Goal: Task Accomplishment & Management: Complete application form

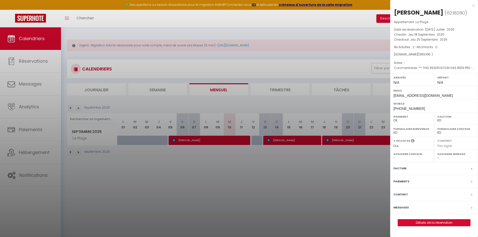
select select "KO"
select select "0"
drag, startPoint x: 0, startPoint y: 0, endPoint x: 100, endPoint y: 166, distance: 193.5
click at [100, 166] on div at bounding box center [239, 118] width 478 height 237
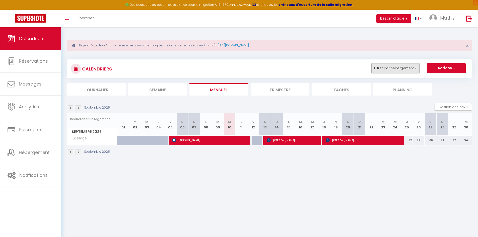
click at [388, 73] on button "Filtrer par hébergement" at bounding box center [395, 68] width 48 height 10
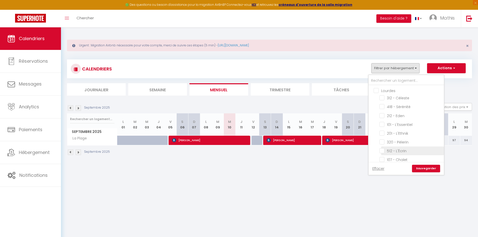
click at [400, 149] on input "512 - L'Écrin" at bounding box center [410, 150] width 63 height 5
checkbox input "true"
click at [429, 169] on link "Sauvegarder" at bounding box center [426, 169] width 28 height 8
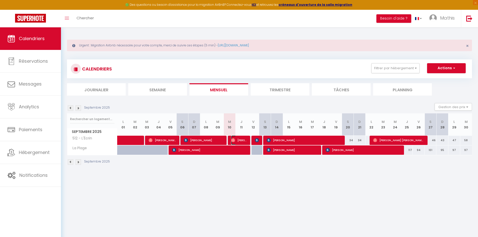
click at [235, 140] on img at bounding box center [233, 140] width 4 height 4
select select "OK"
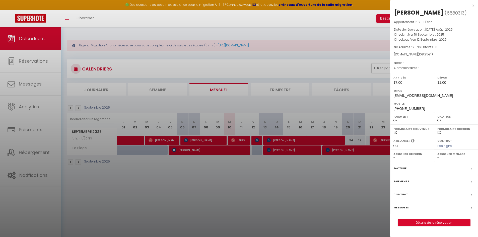
click at [400, 210] on label "Messages" at bounding box center [400, 207] width 15 height 5
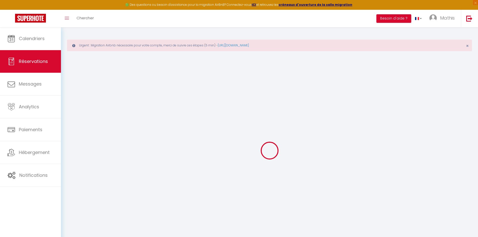
type input "Okou"
type input "[PERSON_NAME]"
type input "[EMAIL_ADDRESS][DOMAIN_NAME]"
type input "[PHONE_NUMBER]"
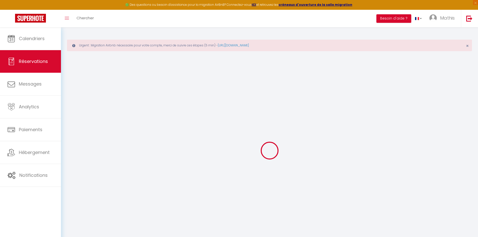
type input "[PHONE_NUMBER]"
select select
type input "18.54"
select select "29821"
select select "1"
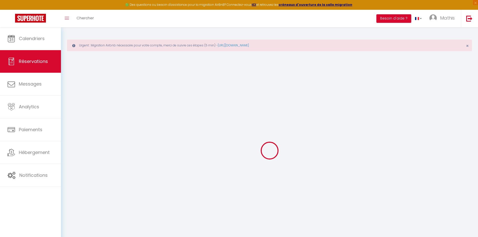
select select
type input "2"
select select "12"
select select
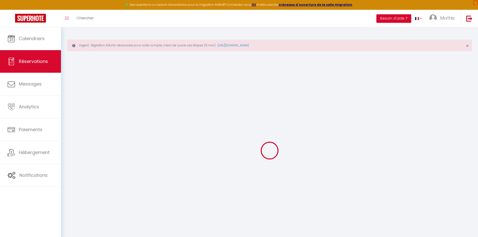
type input "73"
checkbox input "false"
type input "0"
select select "1"
type input "1"
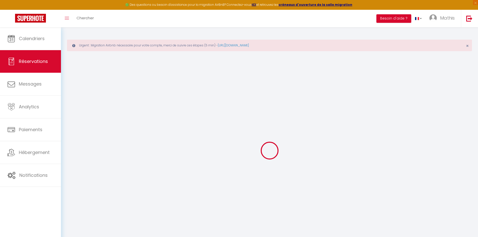
type input "0"
select select
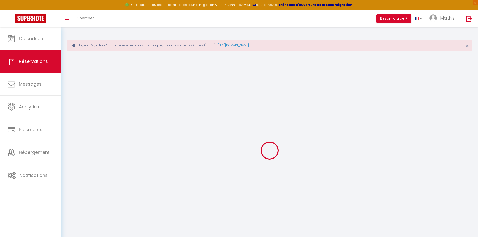
select select "15"
checkbox input "false"
select select
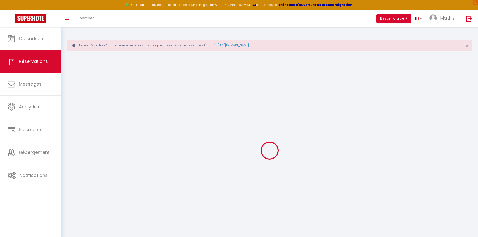
checkbox input "false"
select select
checkbox input "false"
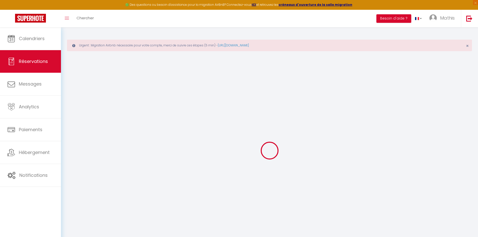
select select
checkbox input "false"
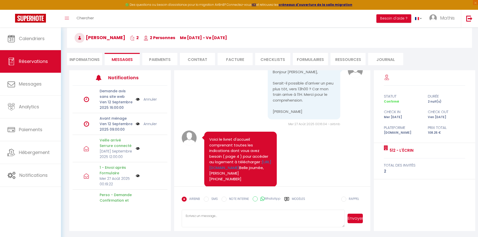
scroll to position [250, 0]
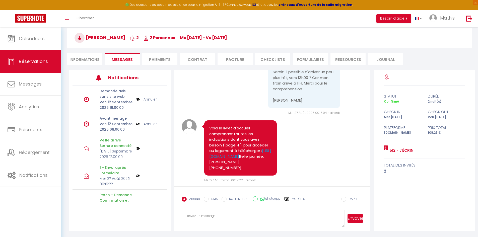
click at [92, 54] on li "Informations" at bounding box center [84, 59] width 35 height 12
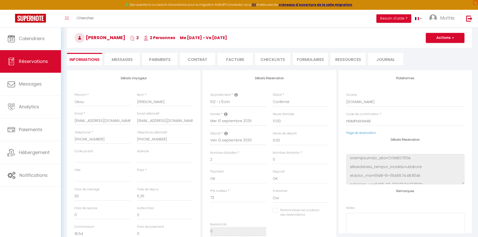
click at [91, 61] on li "Informations" at bounding box center [84, 59] width 35 height 12
select select
checkbox input "false"
select select
checkbox input "false"
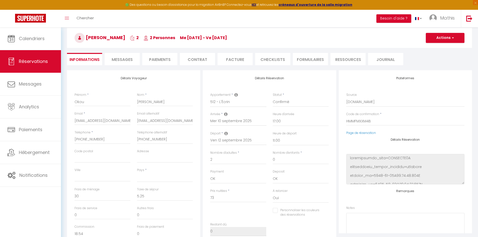
click at [131, 61] on span "Messages" at bounding box center [122, 60] width 21 height 6
